Goal: Task Accomplishment & Management: Manage account settings

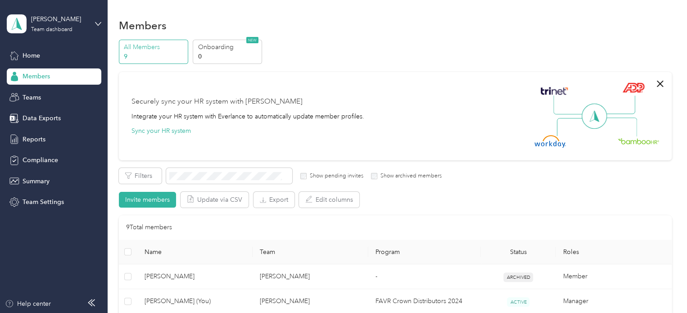
scroll to position [225, 0]
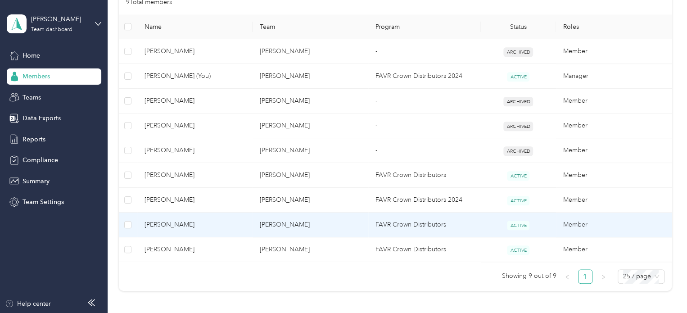
click at [408, 223] on td "FAVR Crown Distributors" at bounding box center [425, 225] width 113 height 25
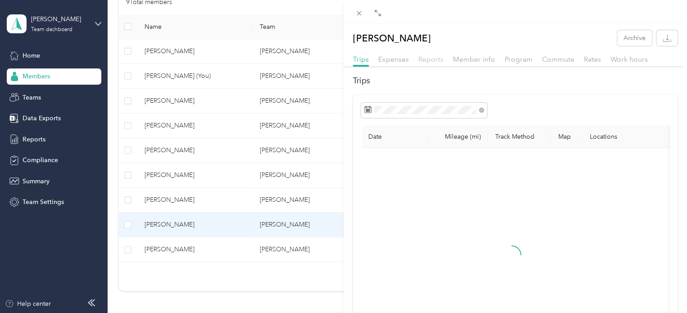
click at [432, 60] on span "Reports" at bounding box center [431, 59] width 25 height 9
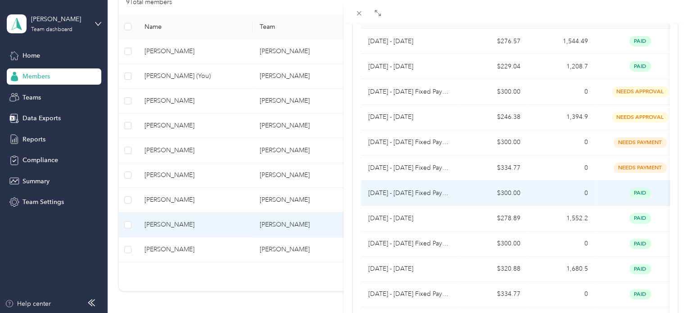
scroll to position [90, 0]
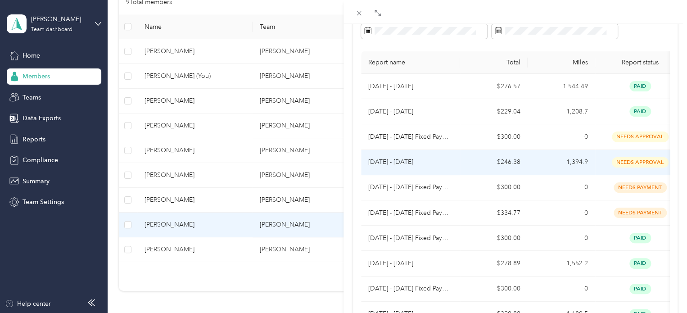
click at [633, 164] on span "needs approval" at bounding box center [640, 162] width 57 height 10
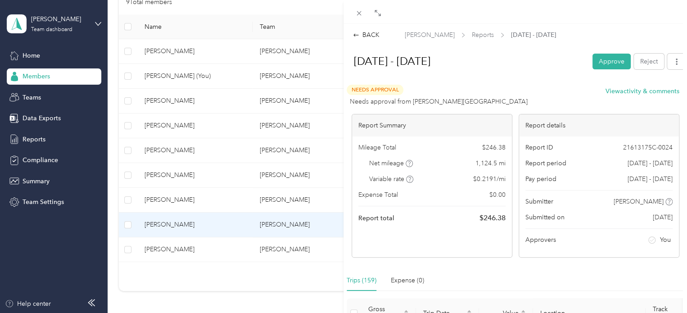
scroll to position [0, 0]
click at [597, 62] on button "Approve" at bounding box center [612, 62] width 38 height 16
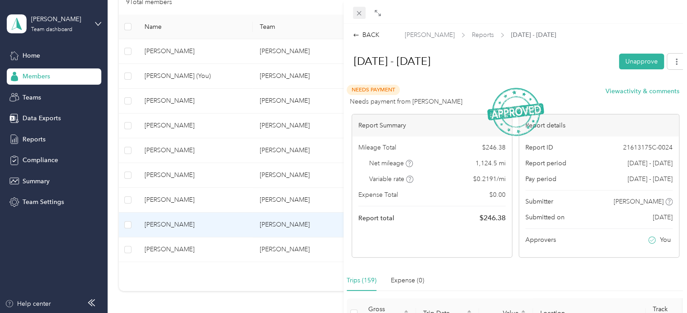
click at [360, 13] on icon at bounding box center [359, 13] width 8 height 8
